Goal: Find specific page/section: Find specific page/section

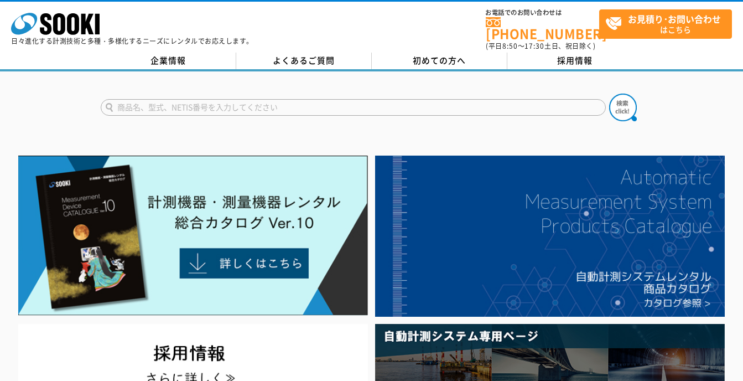
click at [241, 101] on input "text" at bounding box center [353, 107] width 505 height 17
type input "水漏"
click at [627, 94] on img at bounding box center [623, 108] width 28 height 28
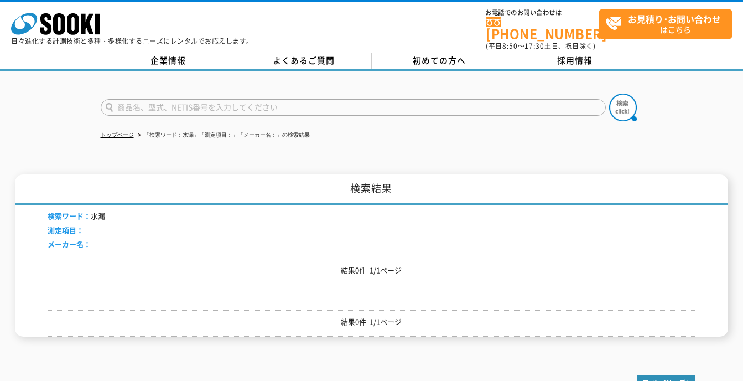
scroll to position [55, 0]
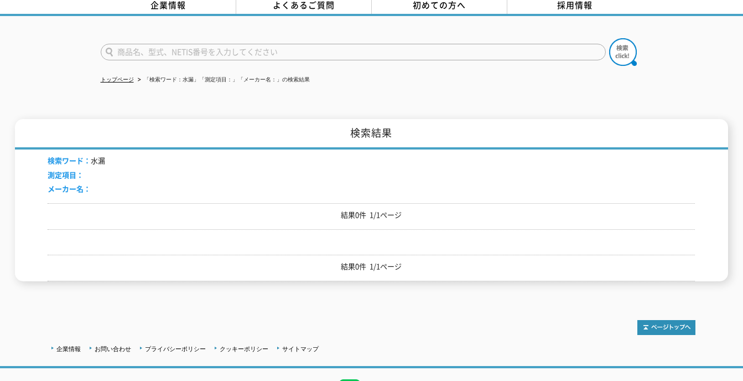
click at [351, 209] on p "結果0件 1/1ページ" at bounding box center [371, 215] width 647 height 12
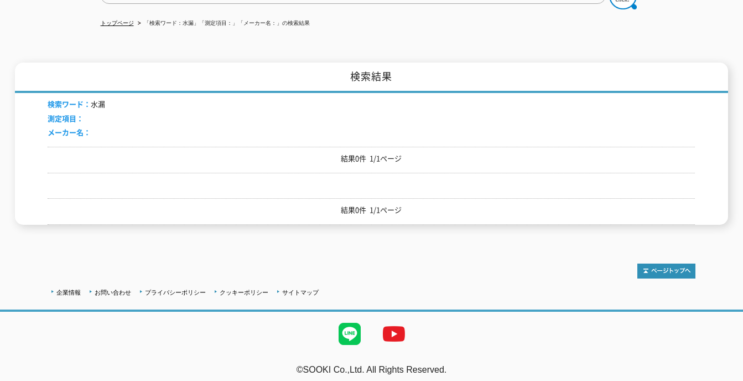
scroll to position [0, 0]
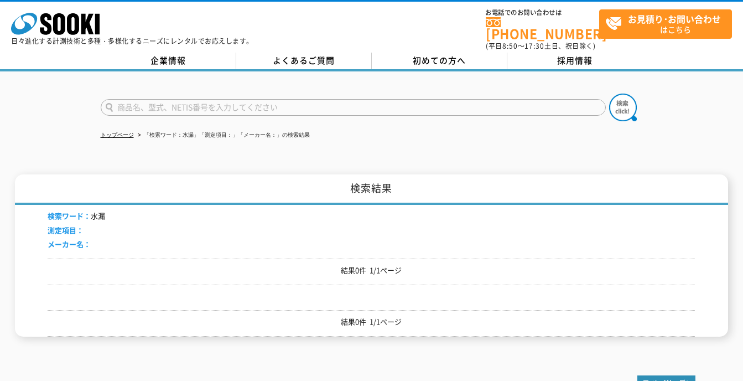
click at [190, 101] on input "text" at bounding box center [353, 107] width 505 height 17
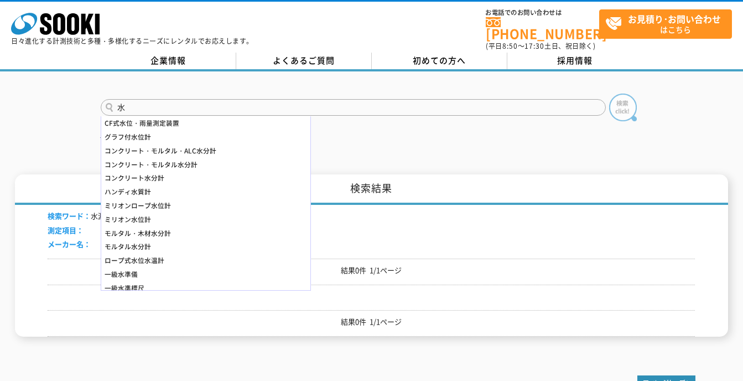
type input "水"
click at [625, 101] on img at bounding box center [623, 108] width 28 height 28
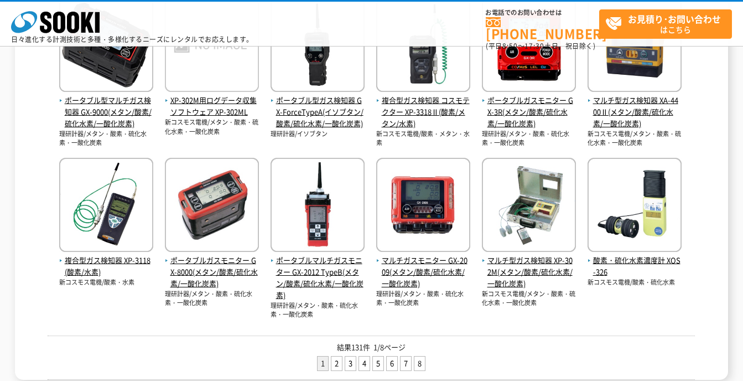
scroll to position [553, 0]
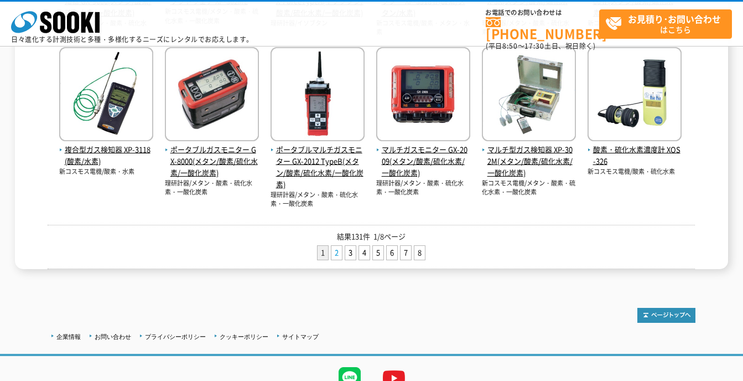
click at [338, 251] on link "2" at bounding box center [336, 253] width 11 height 14
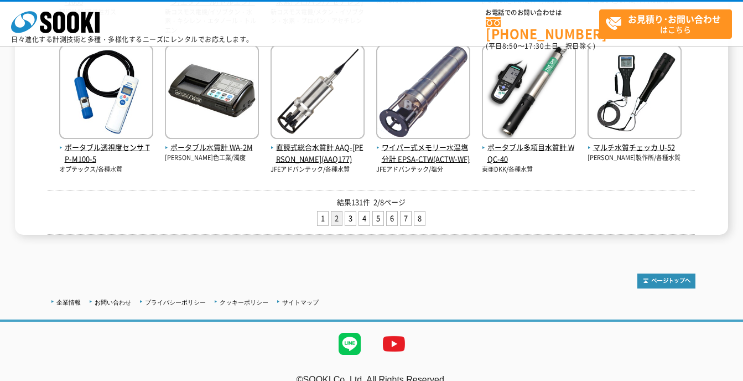
scroll to position [571, 0]
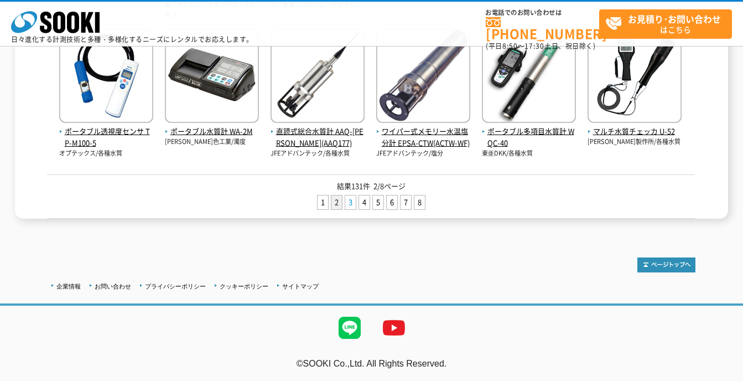
click at [351, 201] on link "3" at bounding box center [350, 202] width 11 height 14
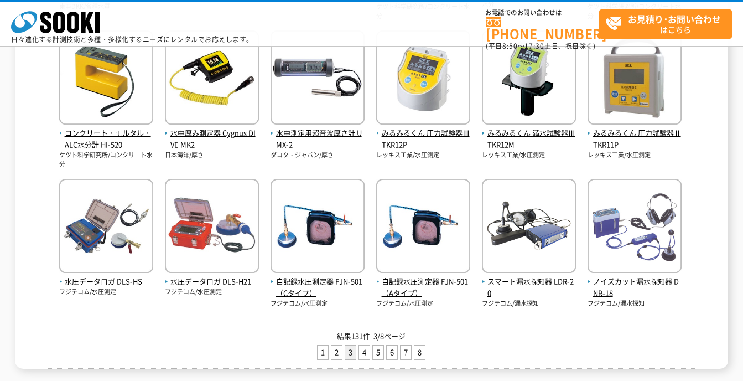
scroll to position [538, 0]
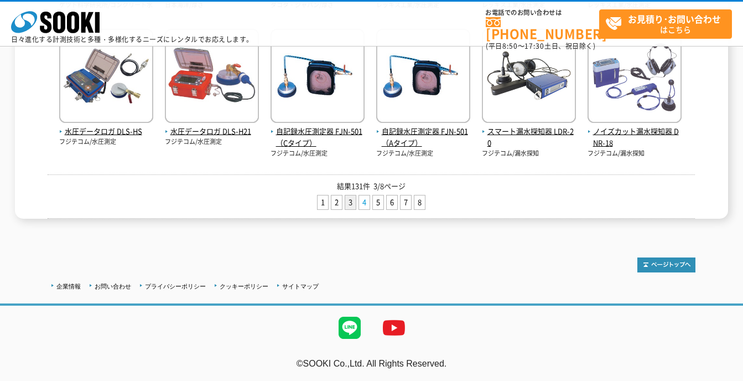
click at [365, 203] on link "4" at bounding box center [364, 202] width 11 height 14
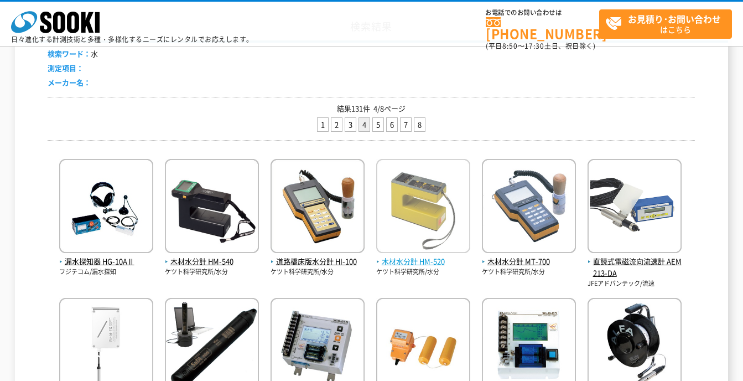
scroll to position [166, 0]
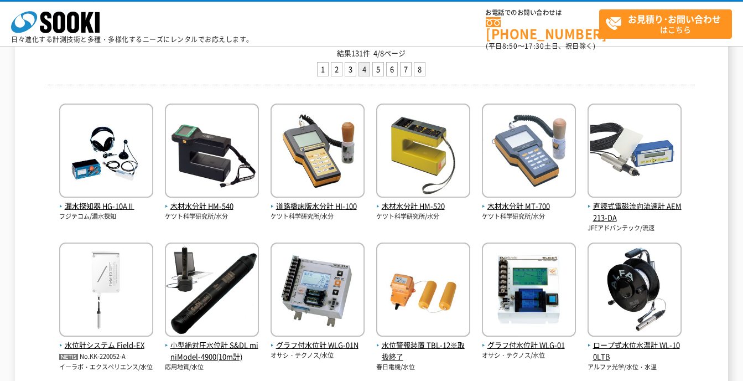
click at [574, 84] on div "結果131件 4/8ページ 1 2 3 4 5 6 7 8" at bounding box center [371, 64] width 647 height 44
